Goal: Task Accomplishment & Management: Manage account settings

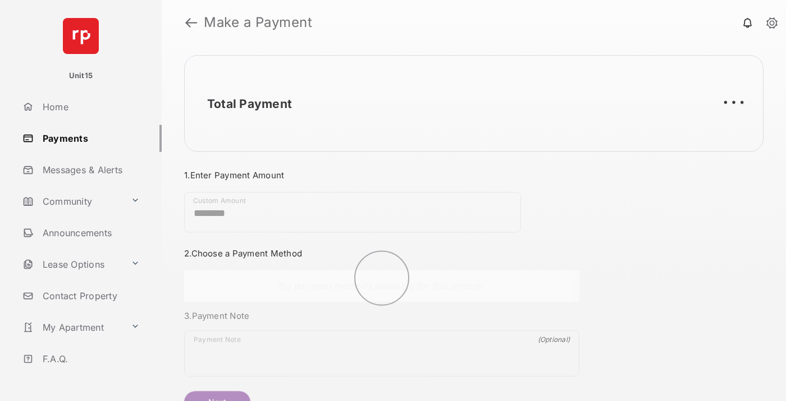
scroll to position [61, 0]
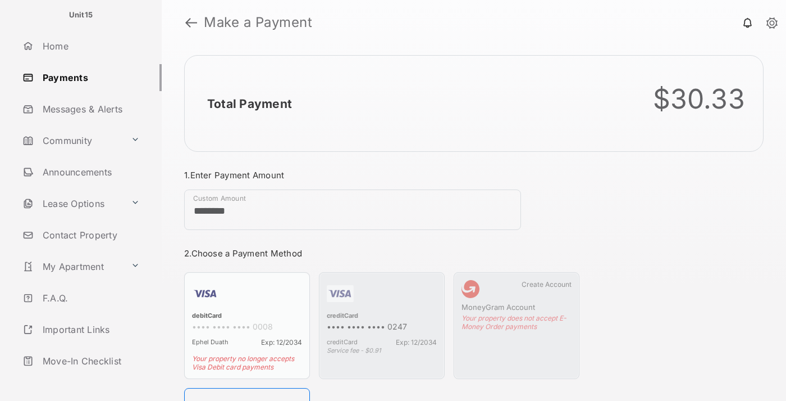
click at [88, 379] on link "Logout" at bounding box center [90, 392] width 144 height 27
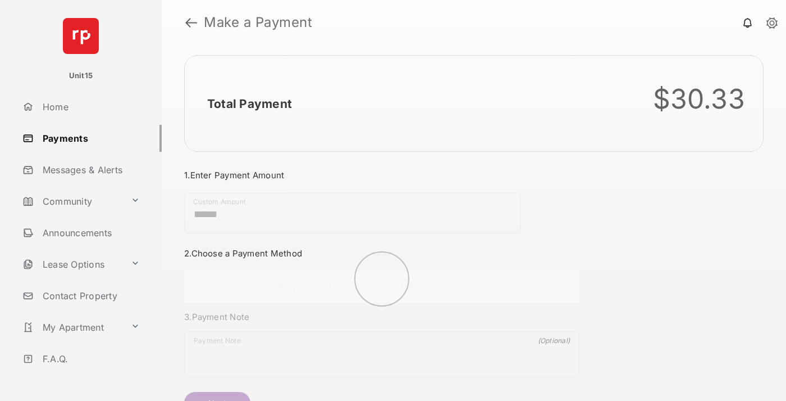
scroll to position [61, 0]
